Goal: Task Accomplishment & Management: Use online tool/utility

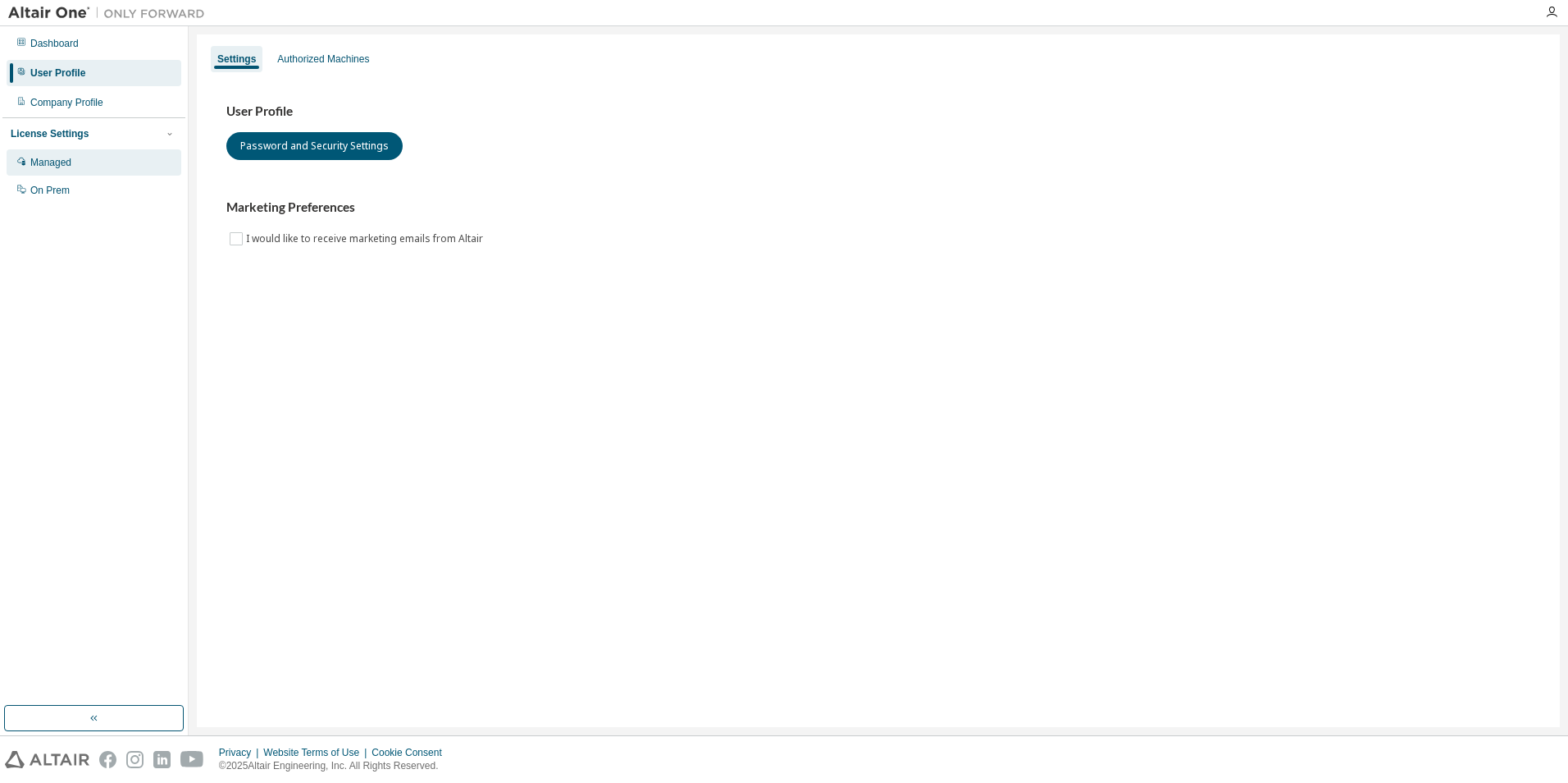
click at [73, 166] on div "Managed" at bounding box center [94, 162] width 175 height 26
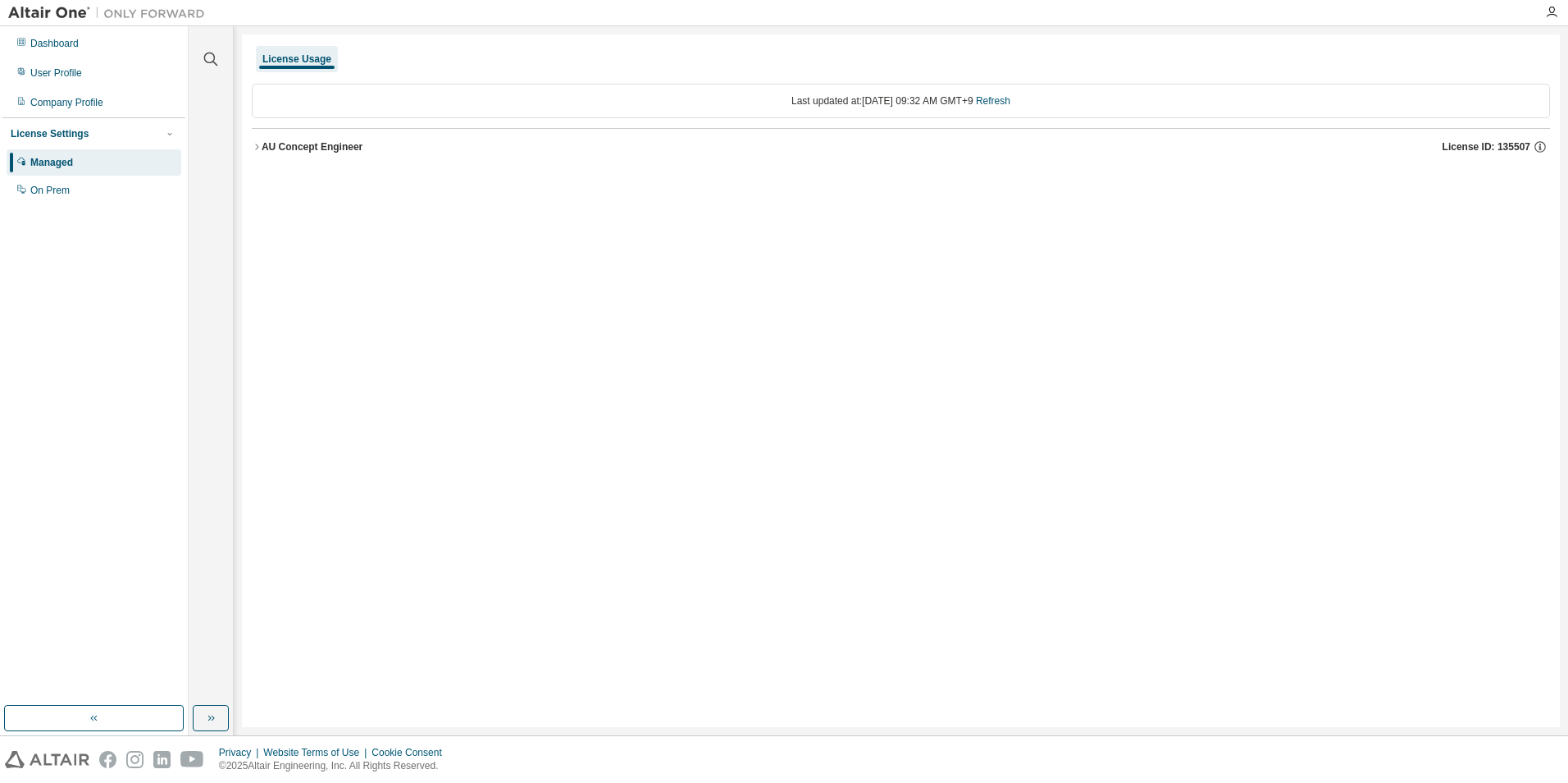
click at [36, 16] on img at bounding box center [110, 13] width 205 height 16
click at [38, 13] on img at bounding box center [110, 13] width 205 height 16
click at [52, 33] on div "Dashboard" at bounding box center [94, 42] width 175 height 26
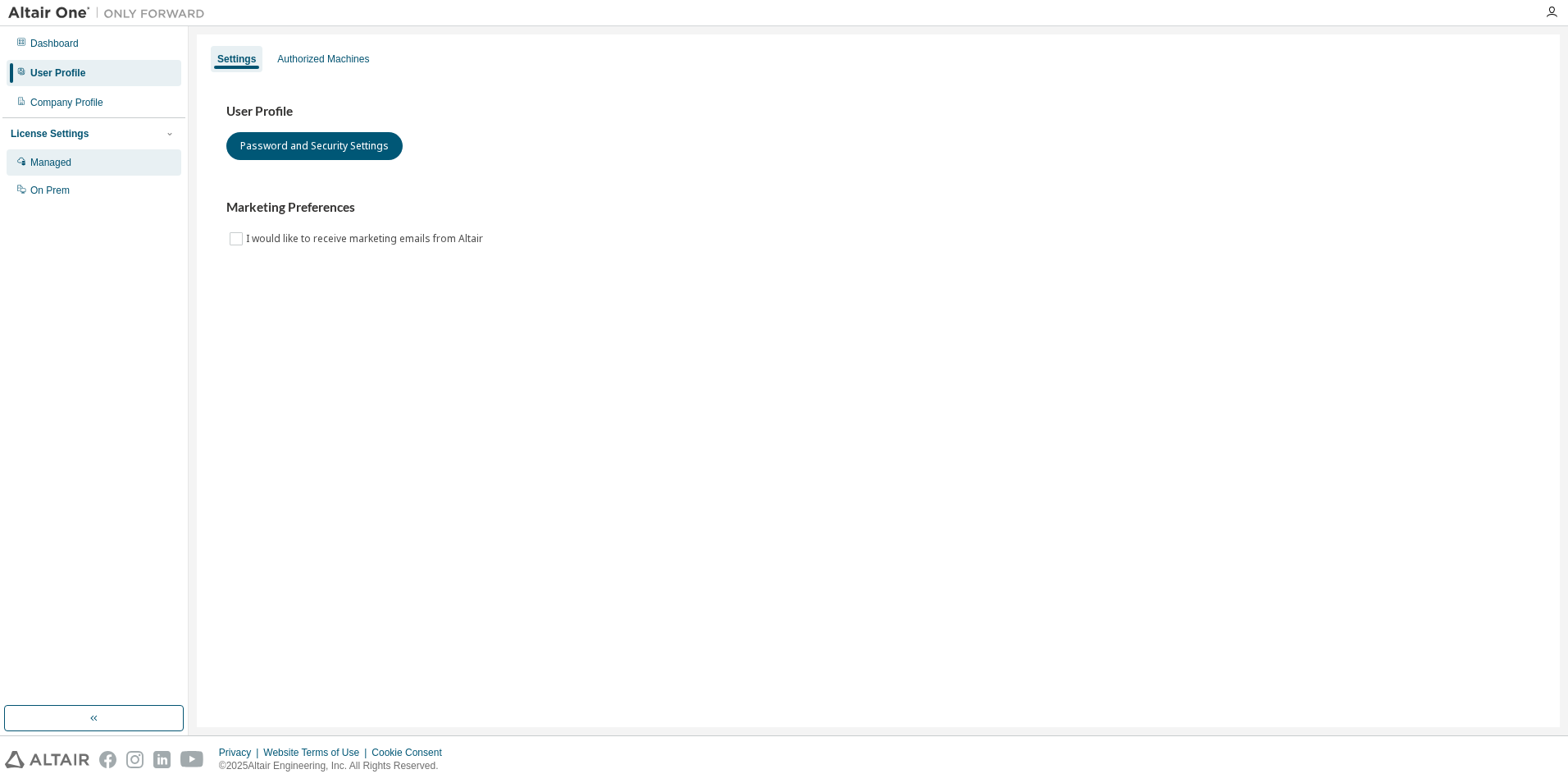
click at [80, 160] on div "Managed" at bounding box center [94, 162] width 175 height 26
click at [356, 64] on div "Authorized Machines" at bounding box center [322, 59] width 92 height 14
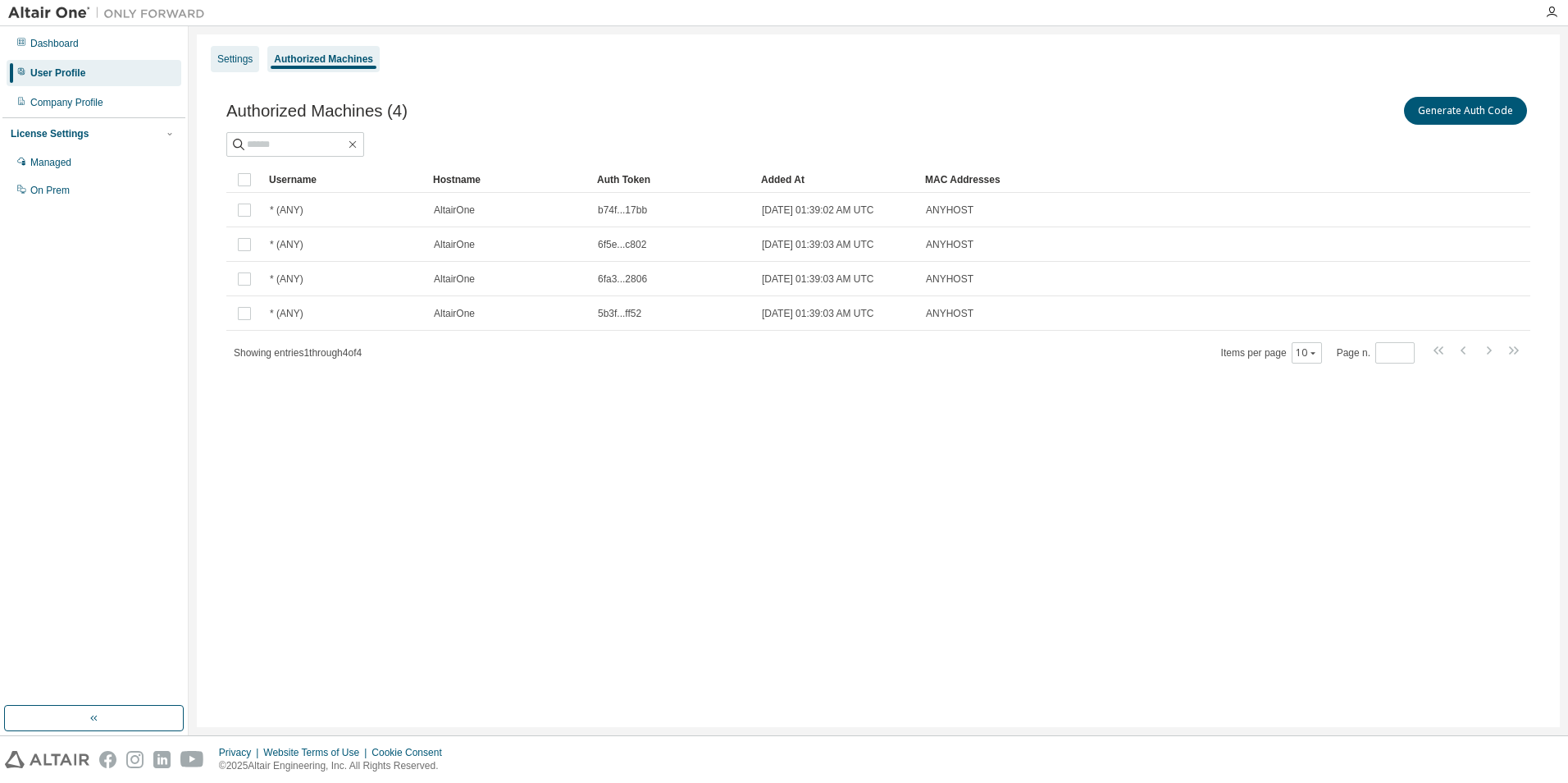
click at [234, 56] on div "Settings" at bounding box center [234, 59] width 36 height 14
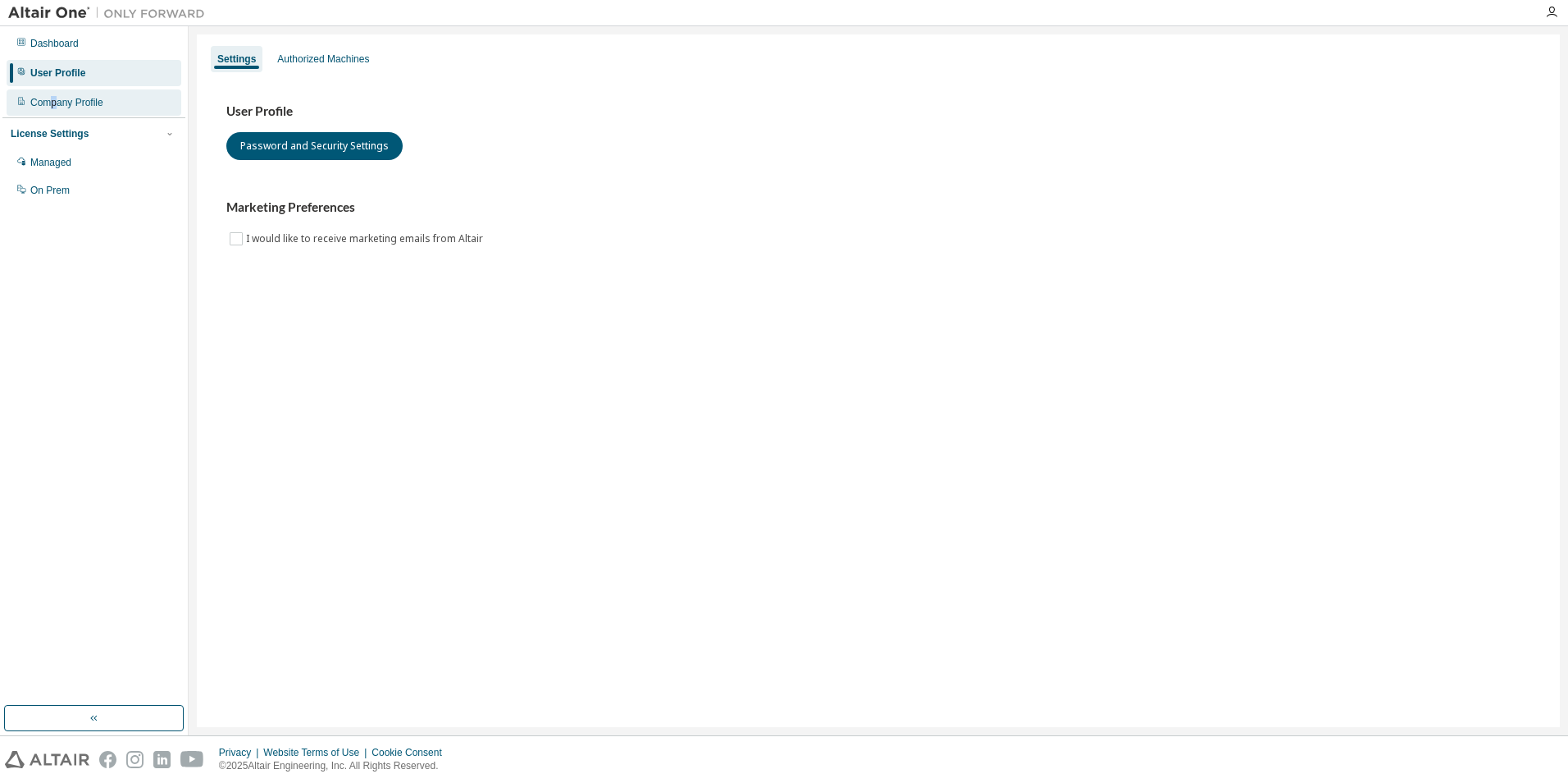
click at [53, 102] on div "Company Profile" at bounding box center [67, 102] width 73 height 14
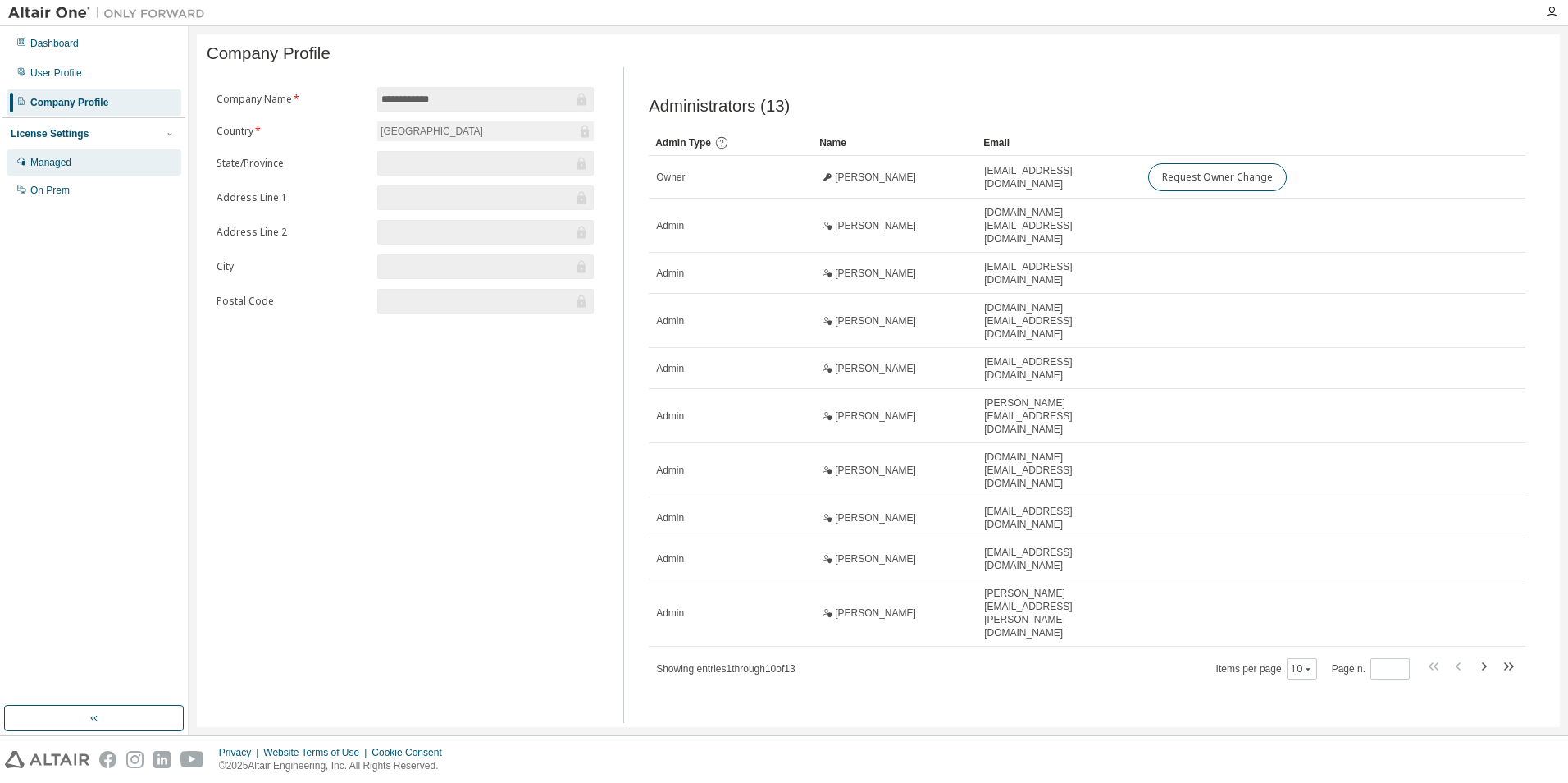
drag, startPoint x: 53, startPoint y: 102, endPoint x: 62, endPoint y: 157, distance: 55.7
click at [63, 157] on div "Managed" at bounding box center [50, 162] width 41 height 14
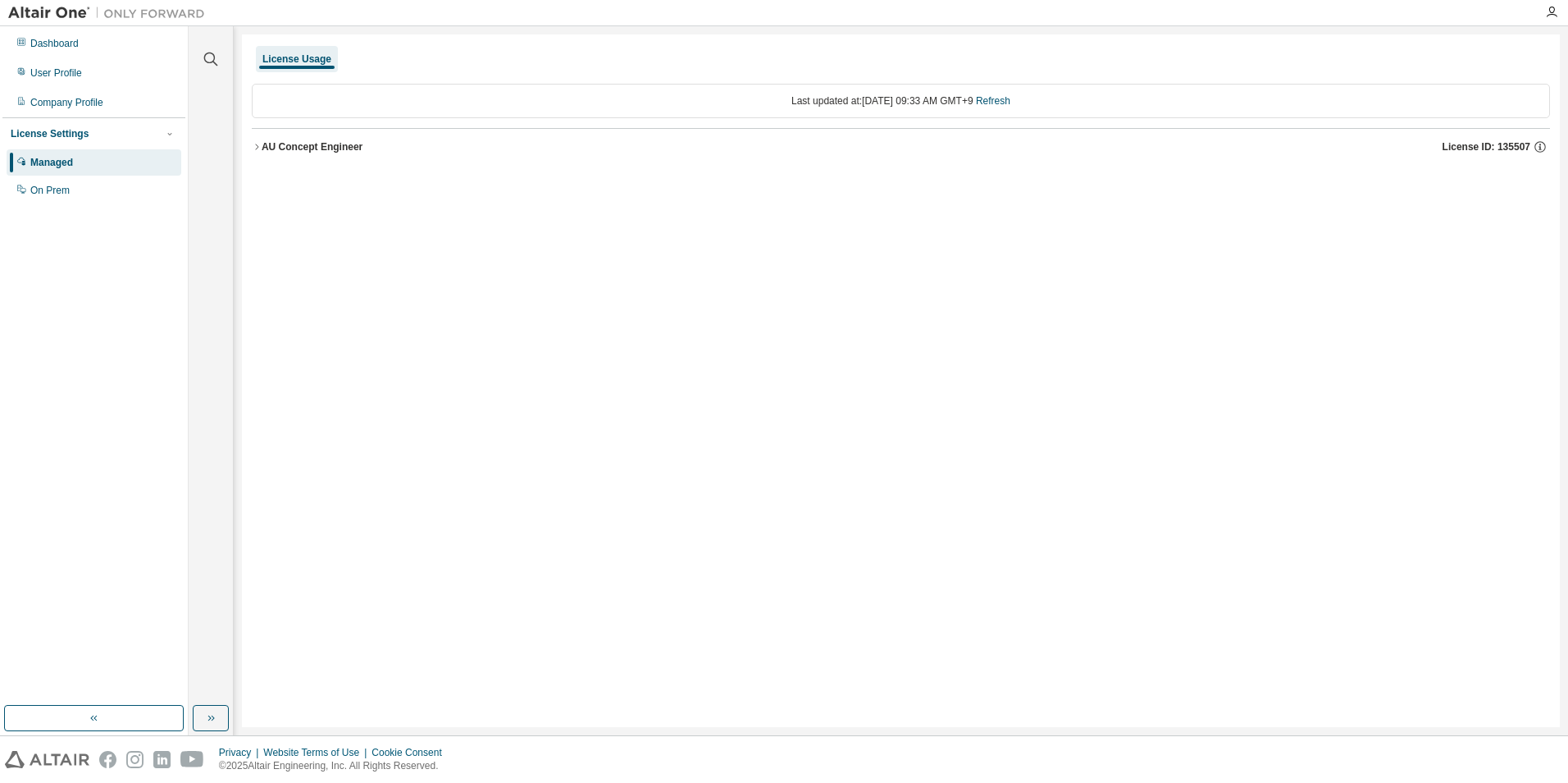
click at [258, 156] on button "AU Concept Engineer License ID: 135507" at bounding box center [900, 146] width 1298 height 36
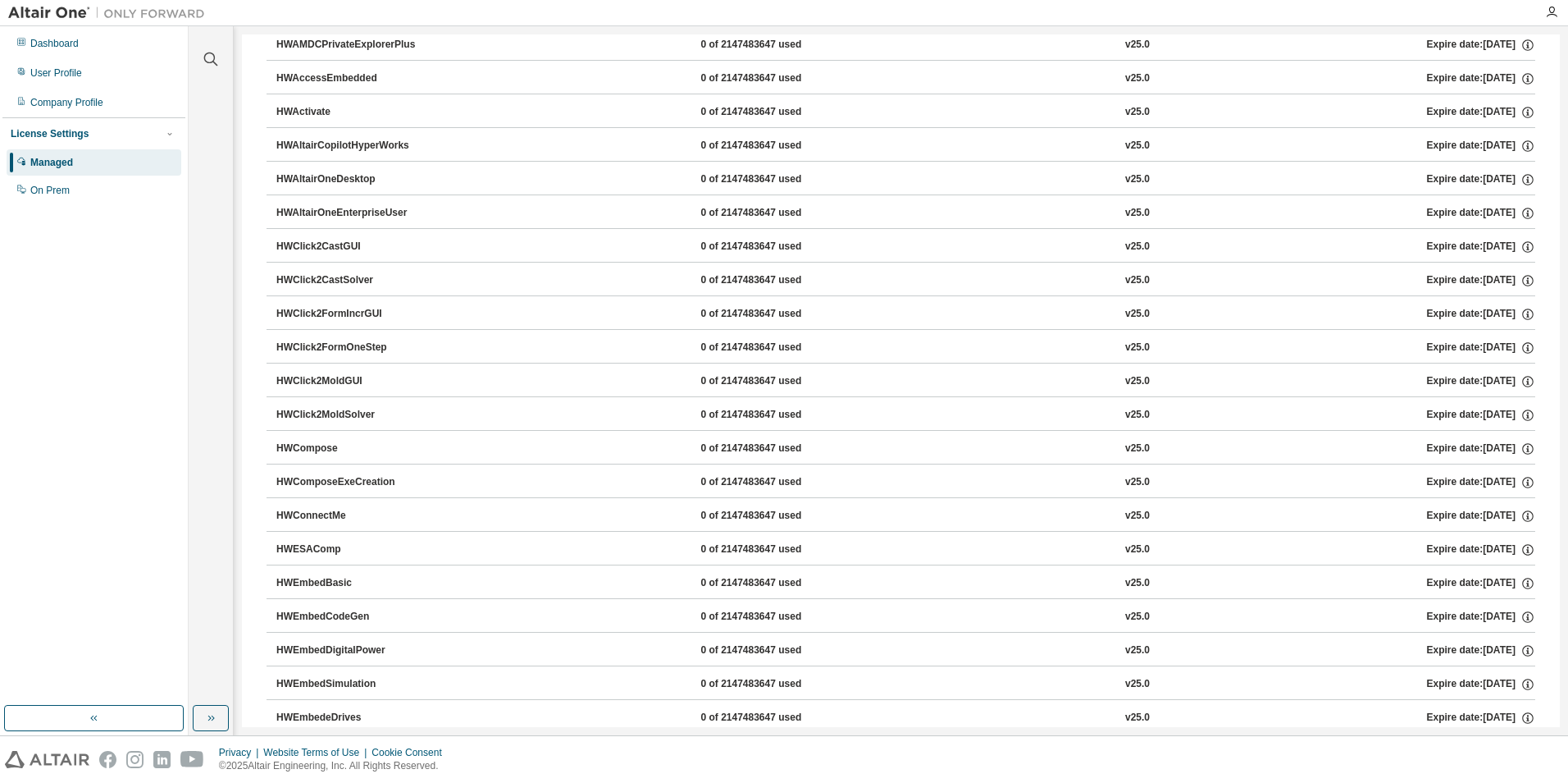
scroll to position [410, 0]
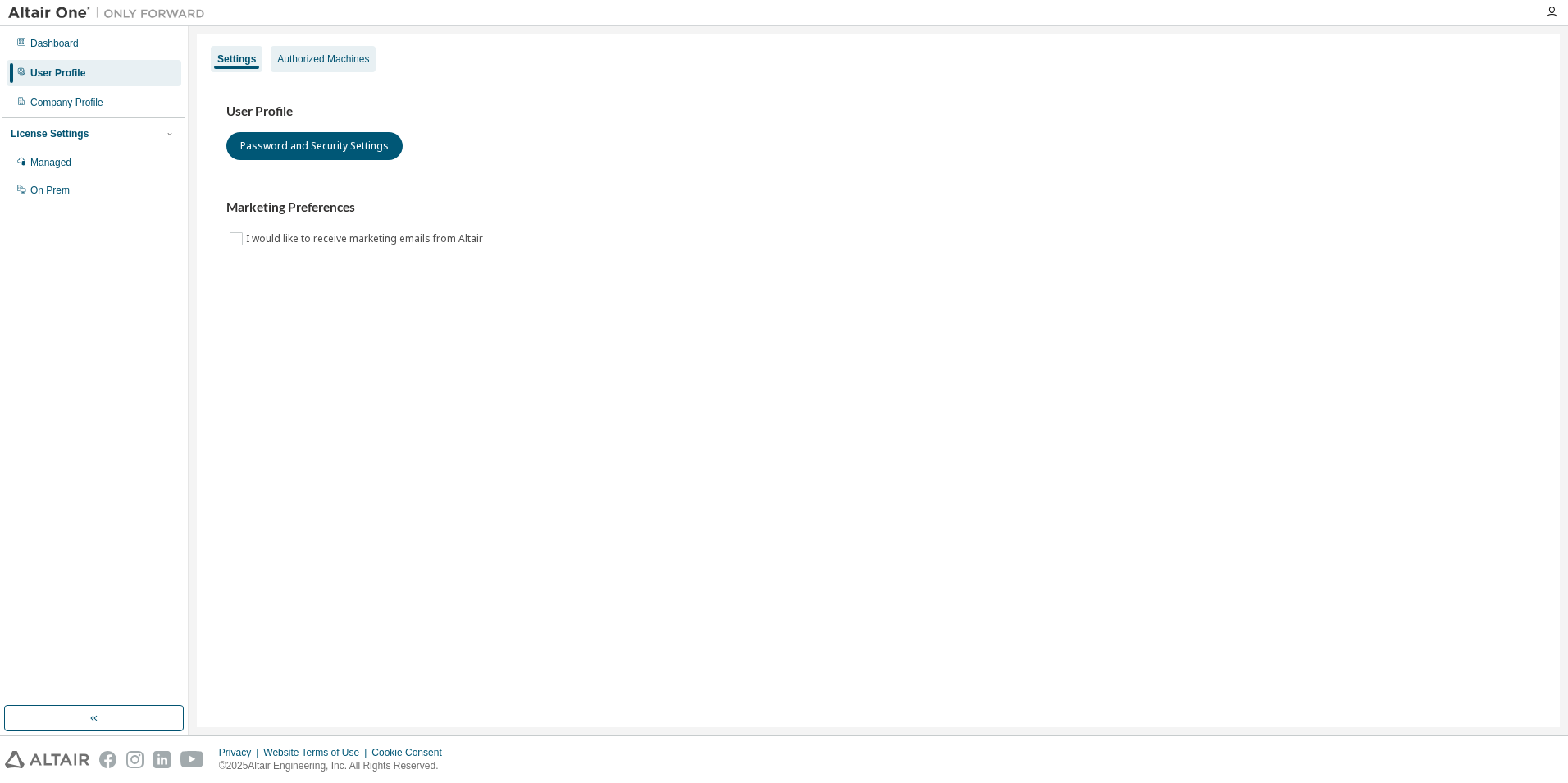
click at [328, 49] on div "Authorized Machines" at bounding box center [322, 59] width 105 height 26
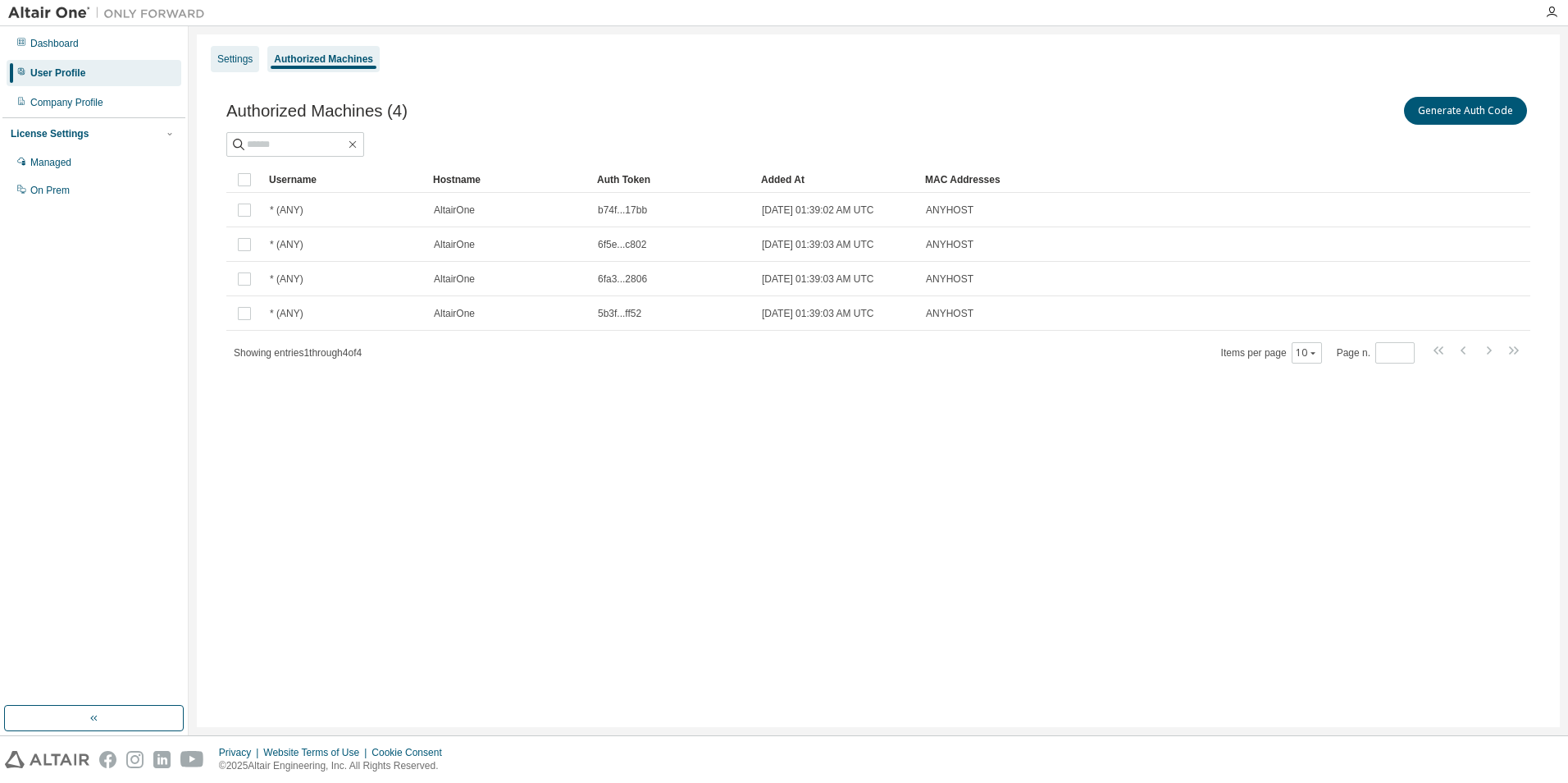
click at [227, 61] on div "Settings" at bounding box center [234, 59] width 36 height 14
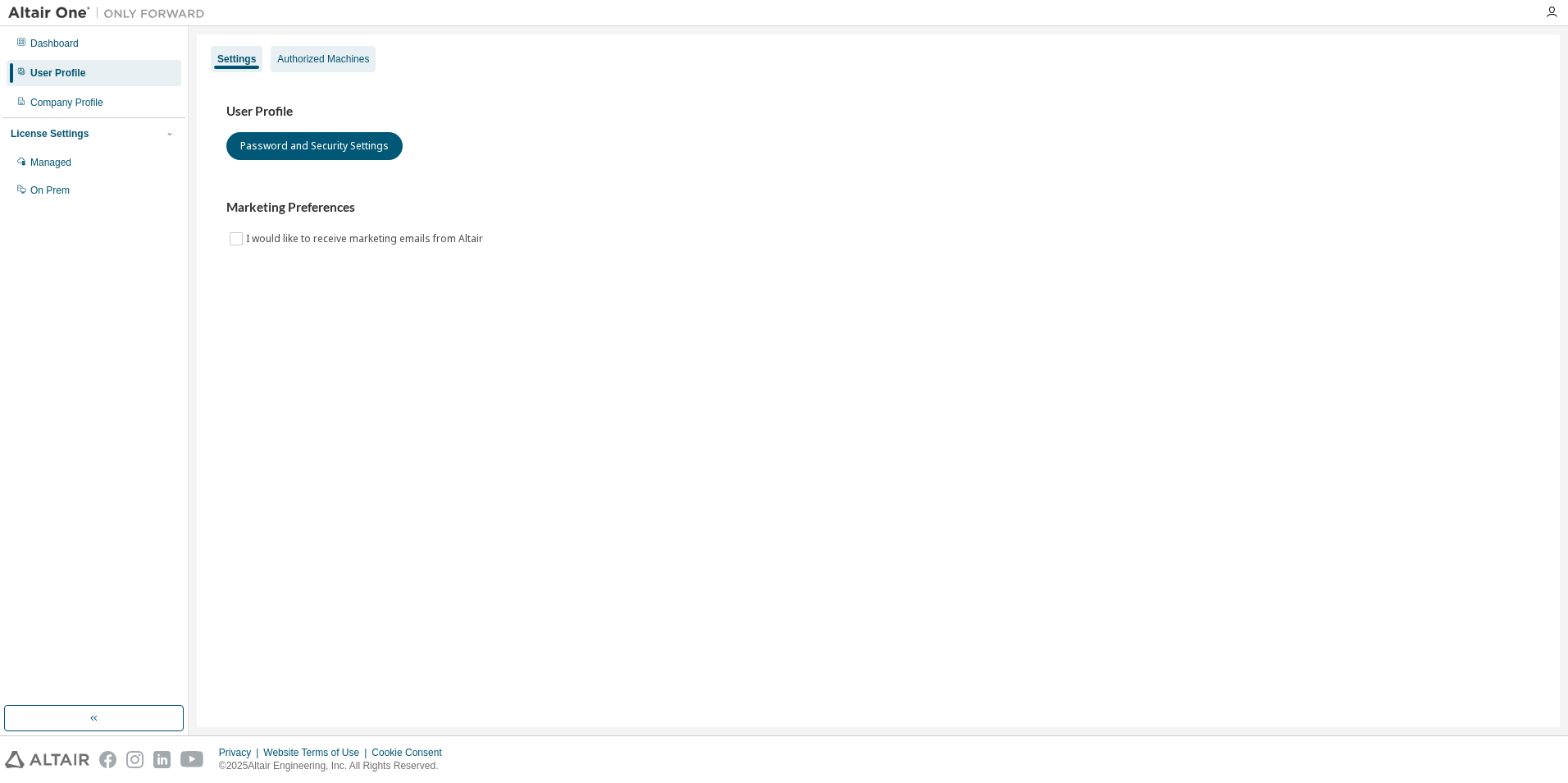
click at [353, 58] on div "Authorized Machines" at bounding box center [322, 59] width 92 height 14
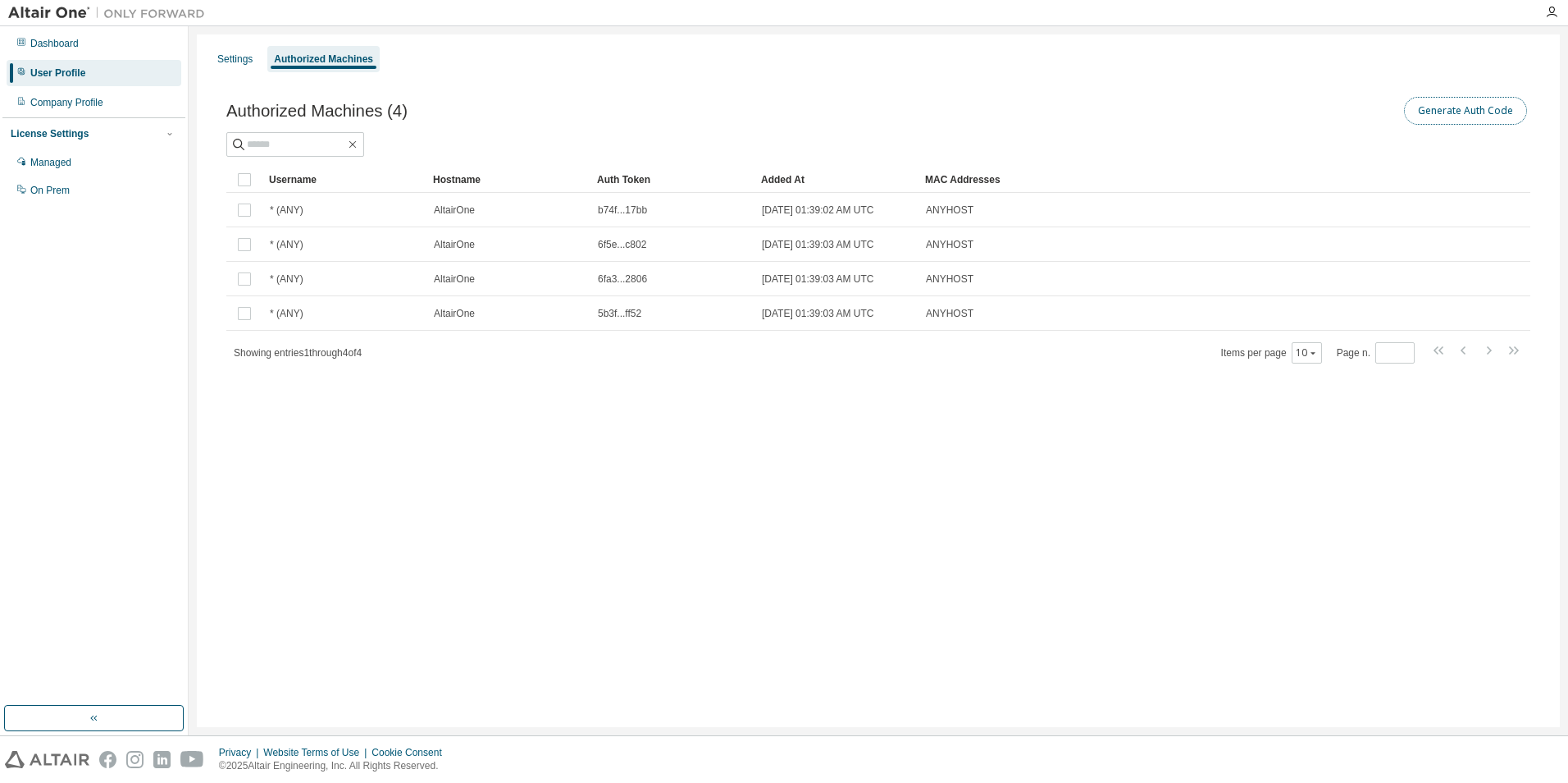
click at [1475, 118] on button "Generate Auth Code" at bounding box center [1465, 110] width 123 height 28
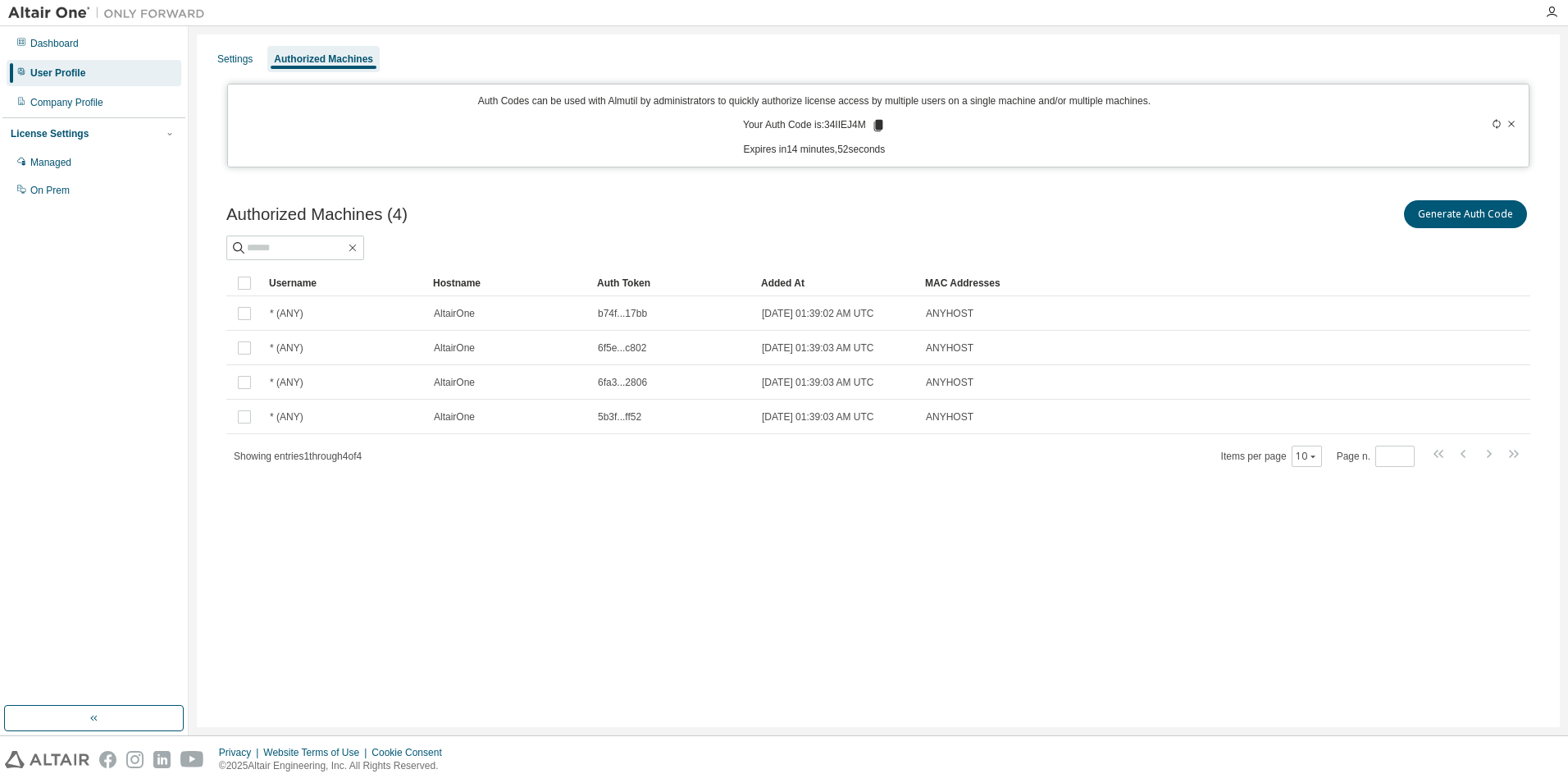
click at [912, 114] on div "Auth Codes can be used with Almutil by administrators to quickly authorize lice…" at bounding box center [814, 126] width 1154 height 63
drag, startPoint x: 827, startPoint y: 126, endPoint x: 860, endPoint y: 128, distance: 33.1
click at [860, 128] on p "Your Auth Code is: 34IIEJ4M" at bounding box center [814, 125] width 143 height 14
click at [852, 127] on p "Your Auth Code is: 34IIEJ4M" at bounding box center [814, 125] width 143 height 14
drag, startPoint x: 827, startPoint y: 126, endPoint x: 863, endPoint y: 128, distance: 36.1
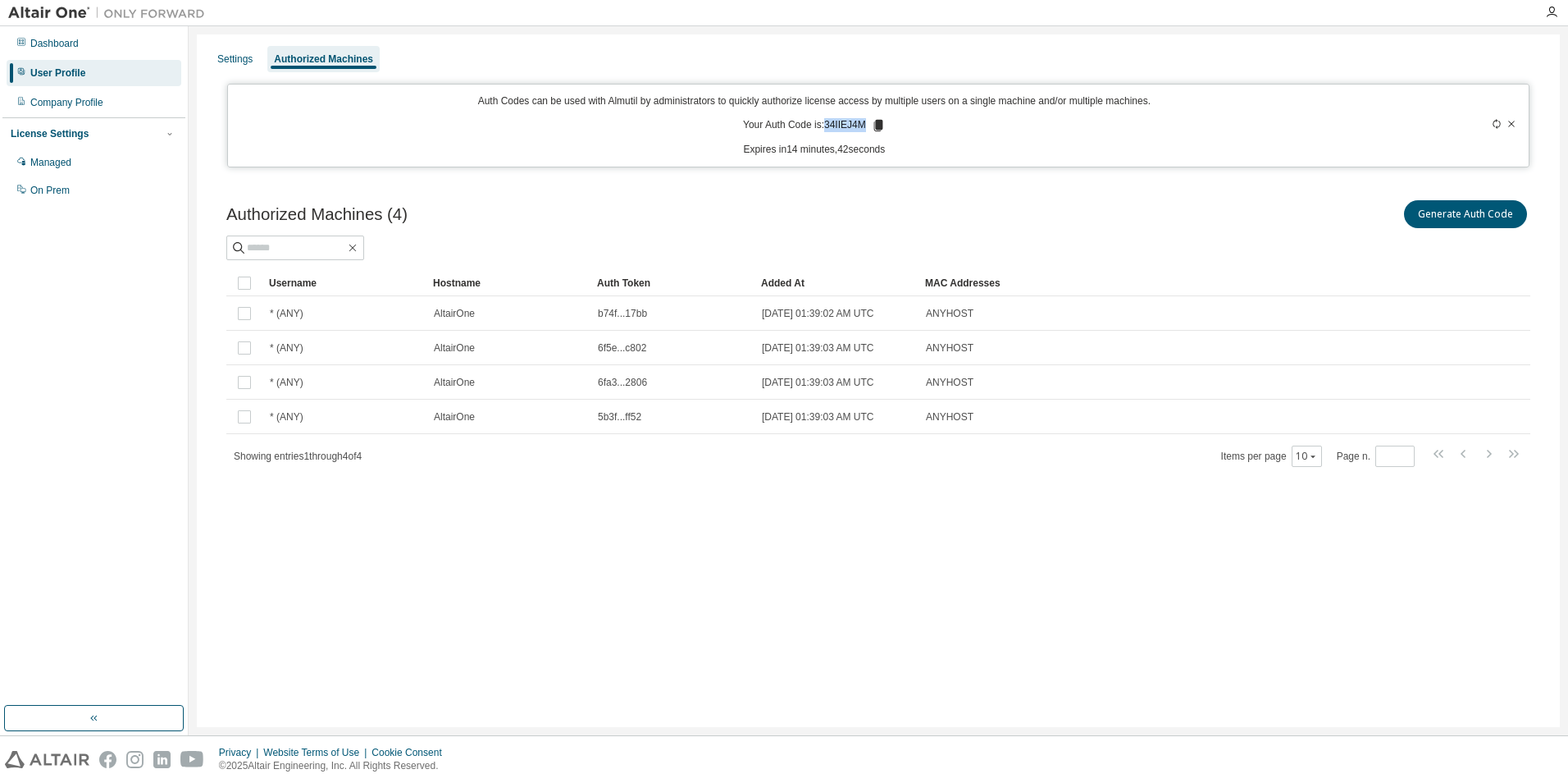
click at [863, 128] on p "Your Auth Code is: 34IIEJ4M" at bounding box center [814, 125] width 143 height 14
copy p "34IIEJ4M"
click at [1320, 215] on div "Generate Auth Code" at bounding box center [1204, 214] width 652 height 35
click at [1269, 205] on div "Generate Auth Code" at bounding box center [1204, 214] width 652 height 35
click at [875, 126] on icon at bounding box center [877, 126] width 9 height 12
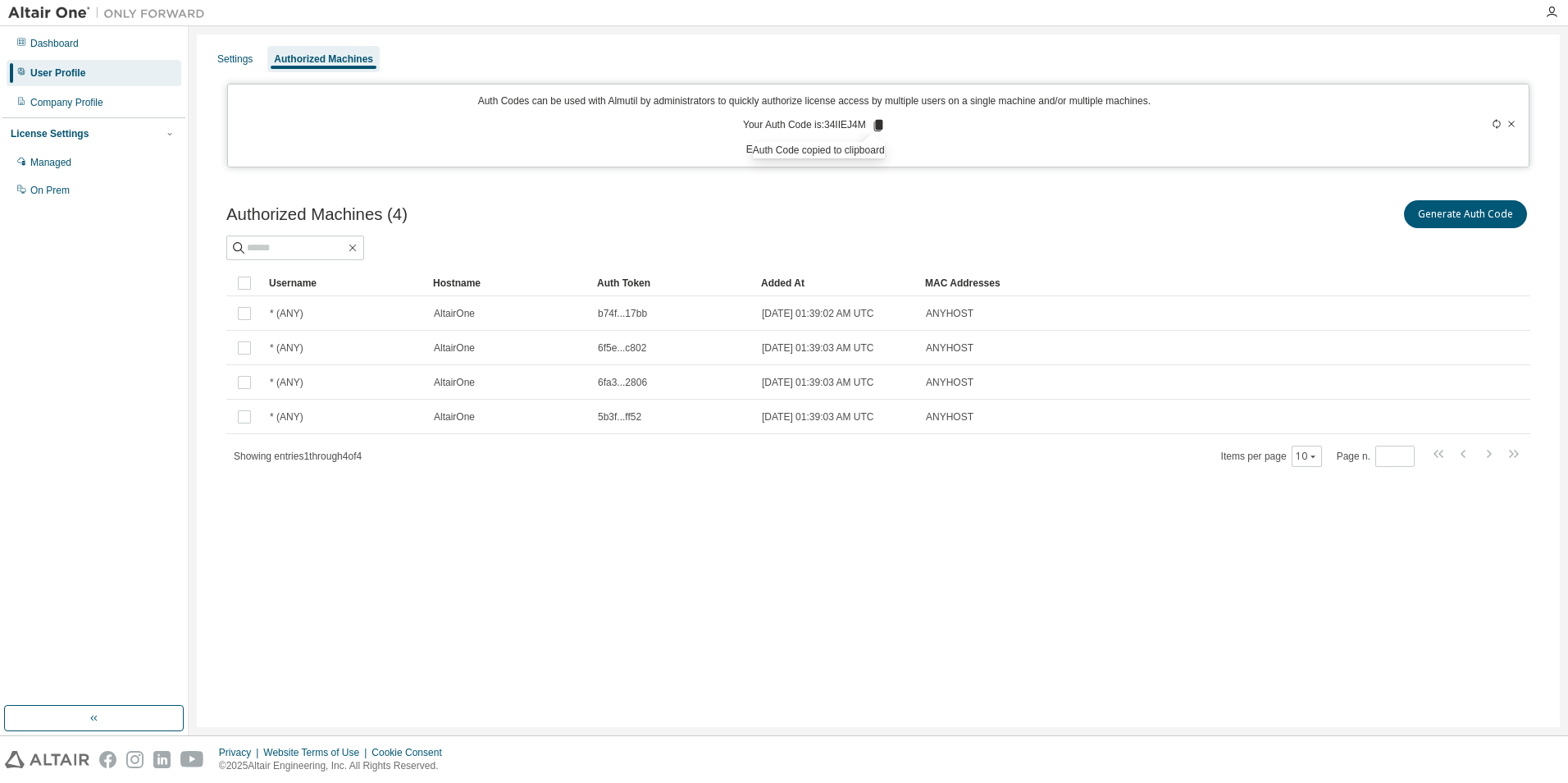
click at [1337, 163] on div "Auth Codes can be used with Almutil by administrators to quickly authorize lice…" at bounding box center [878, 126] width 1303 height 84
click at [881, 124] on icon at bounding box center [877, 125] width 14 height 14
click at [967, 172] on div "Settings Authorized Machines Auth Codes can be used with Almutil by administrat…" at bounding box center [878, 380] width 1362 height 692
